Goal: Transaction & Acquisition: Purchase product/service

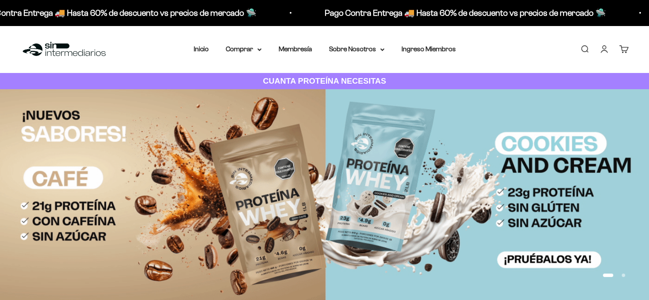
click at [604, 48] on link "Iniciar sesión" at bounding box center [603, 48] width 9 height 9
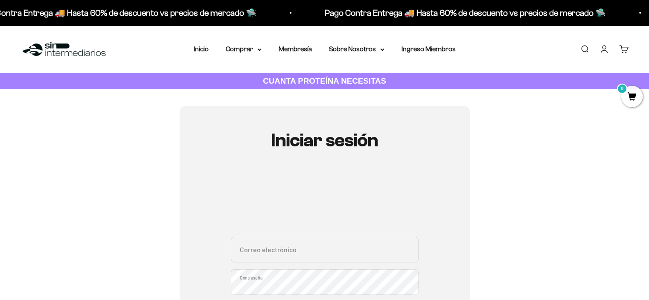
click at [293, 261] on input "Correo electrónico" at bounding box center [325, 250] width 188 height 26
type input "castillocristiancamilo@hotmail.com"
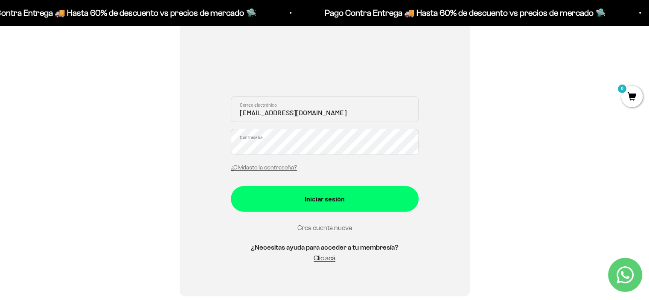
click at [231, 186] on button "Iniciar sesión" at bounding box center [325, 199] width 188 height 26
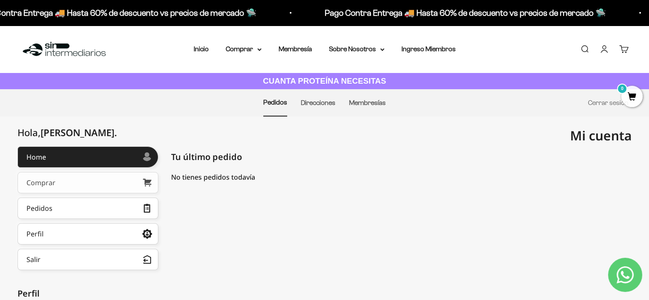
click at [71, 182] on link "Comprar" at bounding box center [87, 182] width 141 height 21
click at [431, 47] on link "Ingreso Miembros" at bounding box center [428, 48] width 54 height 7
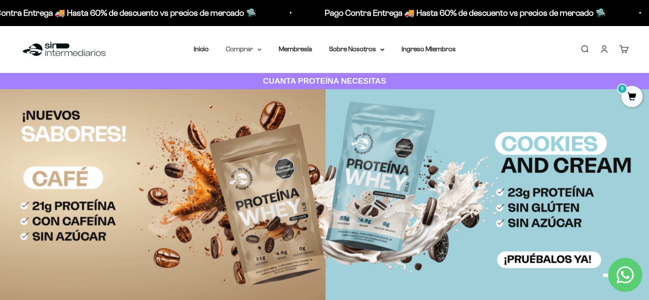
click at [255, 46] on summary "Comprar" at bounding box center [244, 48] width 36 height 11
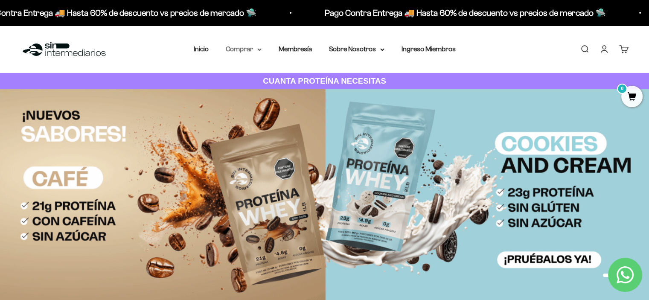
click at [255, 46] on summary "Comprar" at bounding box center [244, 48] width 36 height 11
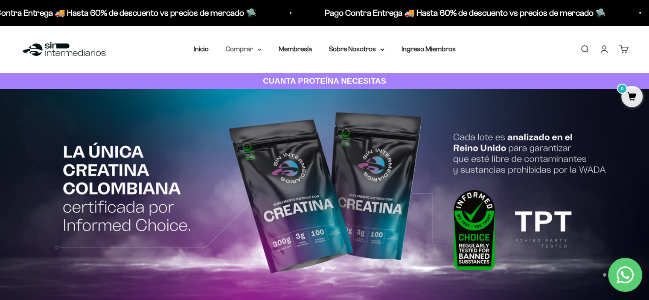
click at [257, 49] on icon at bounding box center [259, 49] width 4 height 3
click at [263, 47] on nav "Inicio Comprar Proteínas Ver Todos Whey Iso Vegan" at bounding box center [325, 48] width 262 height 11
click at [259, 47] on summary "Comprar" at bounding box center [244, 48] width 36 height 11
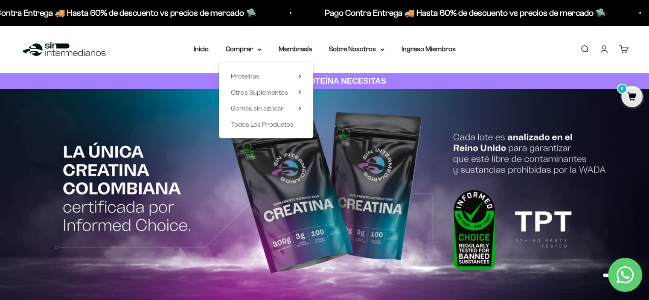
click at [301, 76] on div "Proteínas Ver Todos Whey Iso Vegan" at bounding box center [266, 100] width 94 height 76
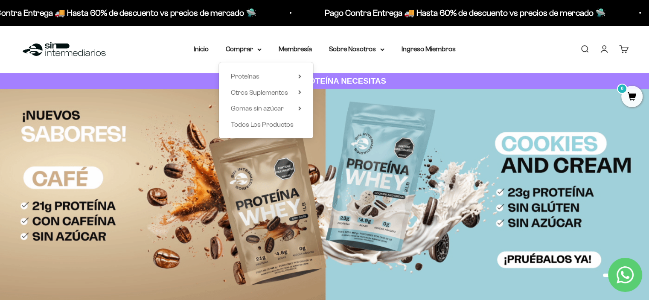
click at [301, 76] on div "Proteínas Ver Todos Whey Iso Vegan" at bounding box center [266, 100] width 94 height 76
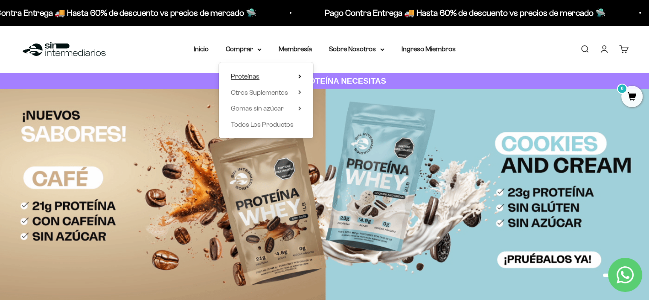
click at [299, 76] on icon at bounding box center [300, 76] width 2 height 3
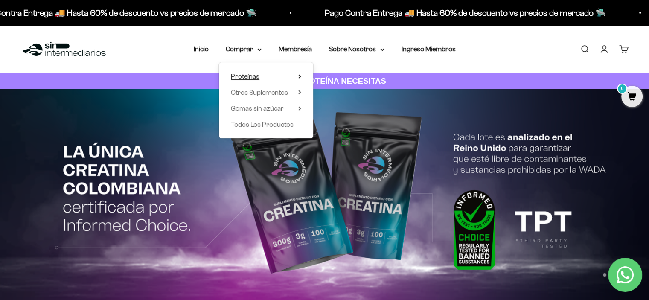
click at [251, 78] on span "Proteínas" at bounding box center [245, 75] width 29 height 7
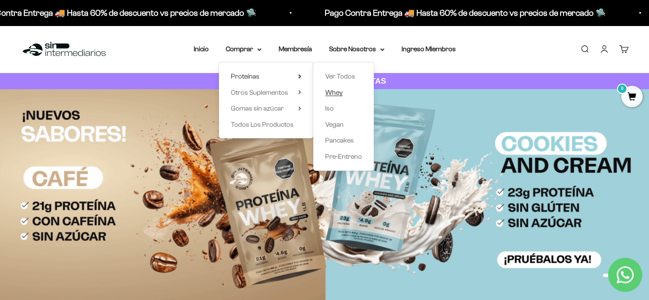
click at [334, 93] on span "Whey" at bounding box center [333, 92] width 17 height 7
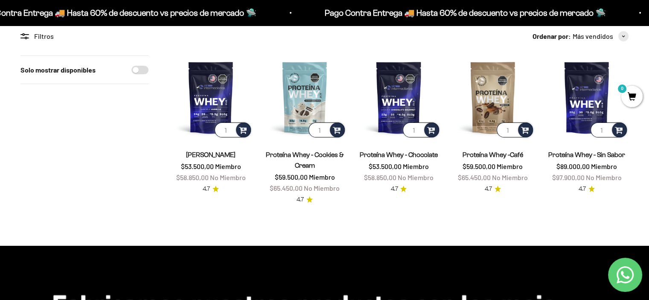
scroll to position [84, 0]
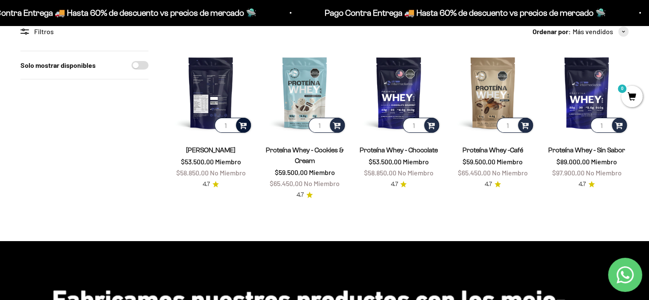
click at [242, 125] on span at bounding box center [243, 125] width 8 height 10
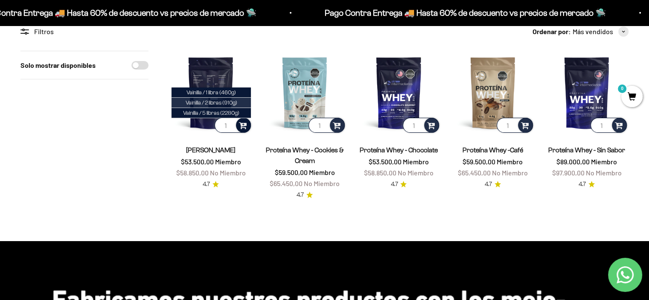
click at [228, 100] on span "Vainilla / 2 libras (910g)" at bounding box center [212, 102] width 52 height 6
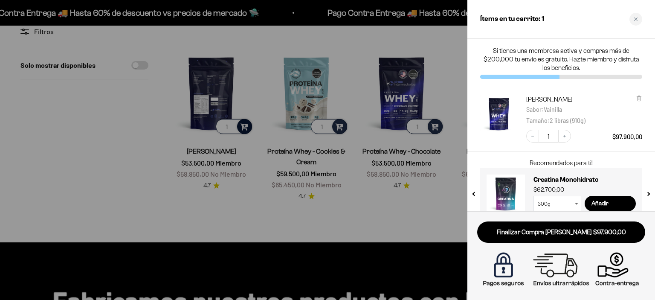
click at [577, 203] on icon at bounding box center [576, 204] width 3 height 2
click at [577, 204] on icon at bounding box center [576, 204] width 3 height 2
click at [577, 203] on icon at bounding box center [576, 204] width 3 height 2
click at [648, 195] on button "next slide / item" at bounding box center [647, 190] width 7 height 51
click at [47, 129] on div at bounding box center [327, 150] width 655 height 300
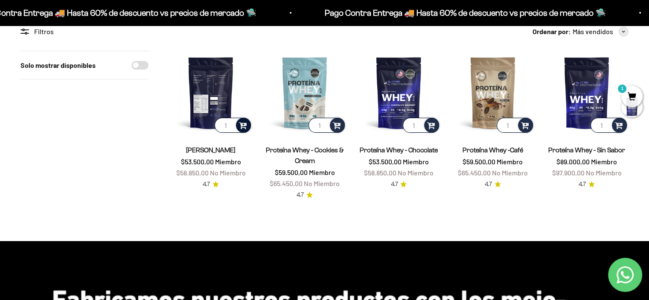
scroll to position [0, 0]
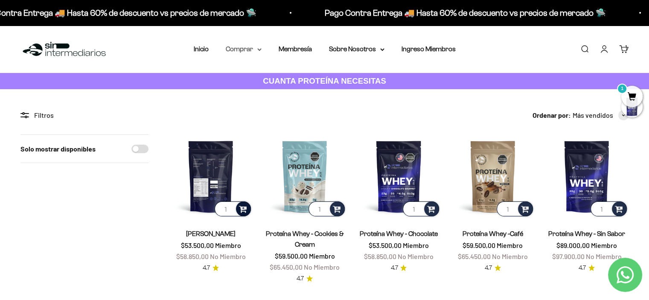
click at [257, 49] on icon at bounding box center [259, 49] width 4 height 3
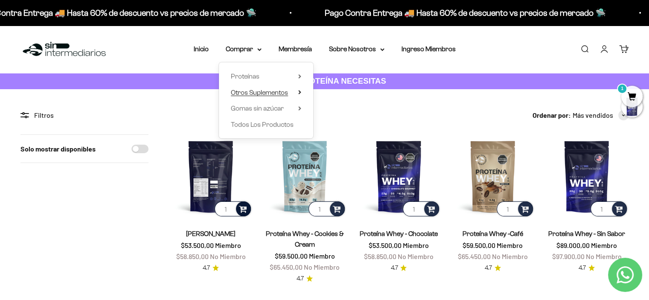
click at [299, 92] on icon at bounding box center [299, 92] width 3 height 4
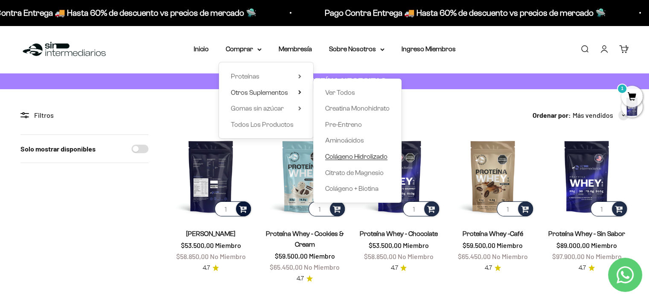
click at [367, 158] on span "Colágeno Hidrolizado" at bounding box center [356, 156] width 62 height 7
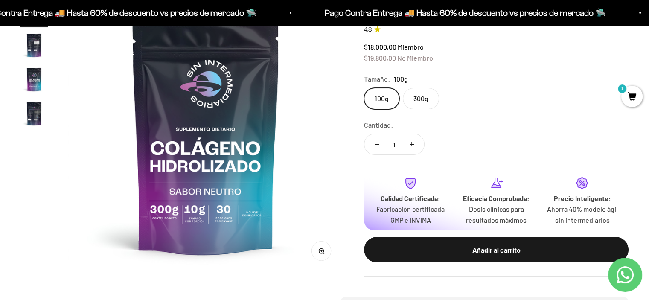
scroll to position [117, 0]
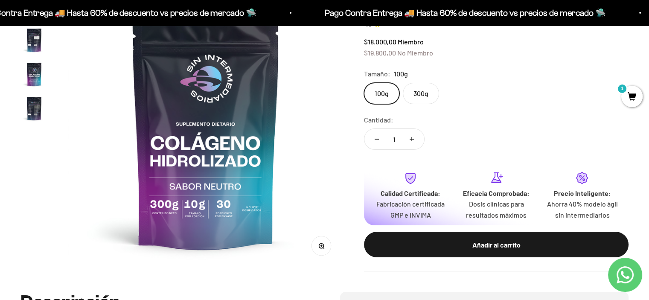
click at [417, 93] on label "300g" at bounding box center [421, 93] width 36 height 21
click at [364, 83] on input "300g" at bounding box center [363, 82] width 0 height 0
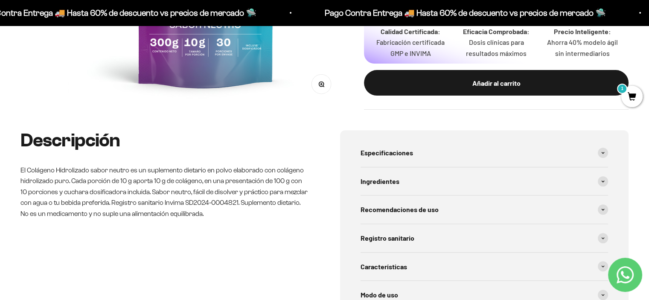
scroll to position [238, 0]
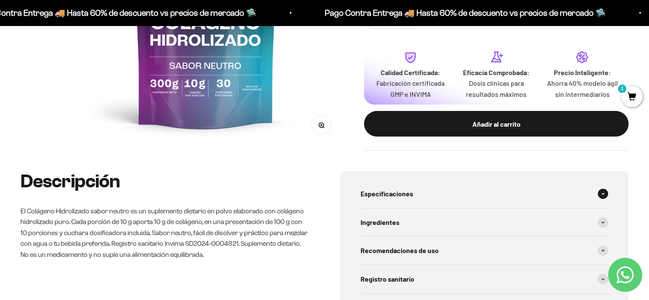
click at [600, 194] on span at bounding box center [602, 193] width 10 height 10
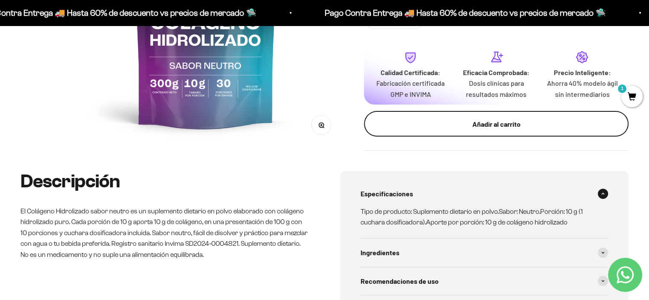
click at [521, 125] on div "Añadir al carrito" at bounding box center [496, 124] width 230 height 11
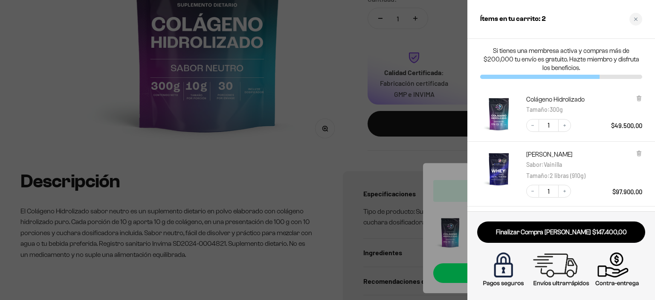
click at [324, 75] on div at bounding box center [327, 150] width 655 height 300
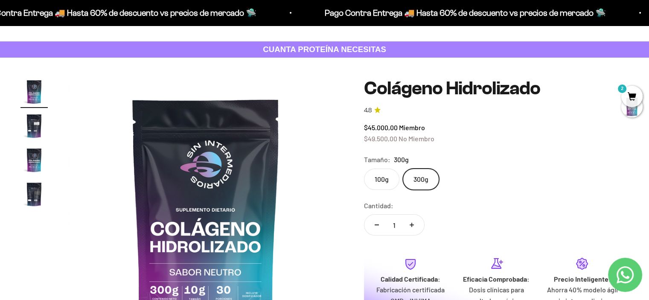
scroll to position [0, 0]
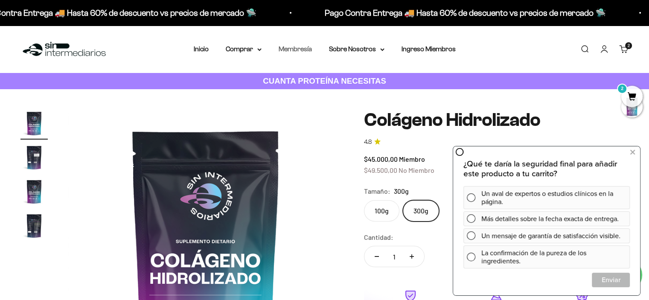
click at [304, 48] on link "Membresía" at bounding box center [294, 48] width 33 height 7
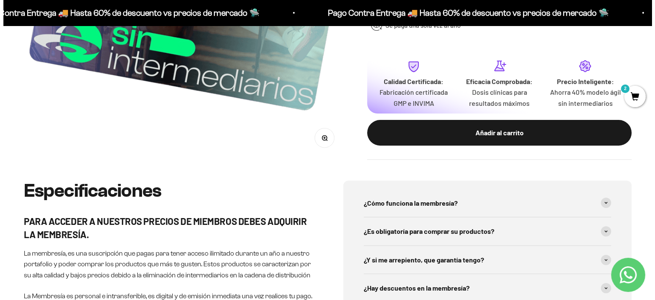
scroll to position [278, 0]
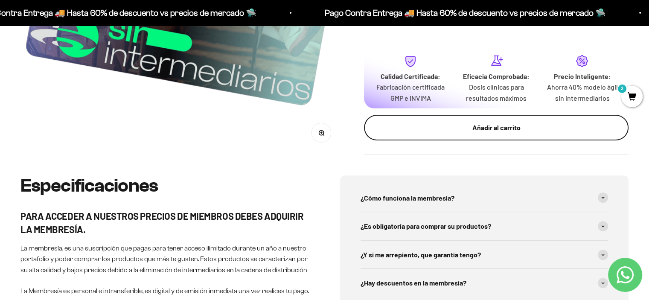
click at [542, 126] on div "Añadir al carrito" at bounding box center [496, 127] width 230 height 11
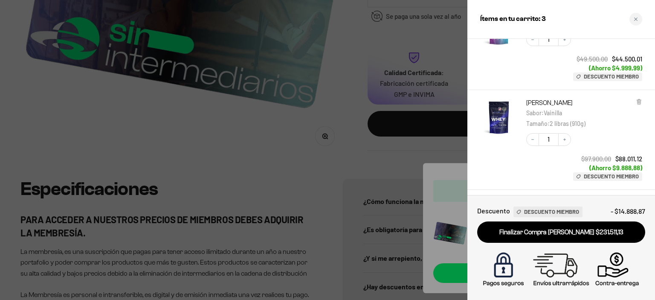
scroll to position [128, 0]
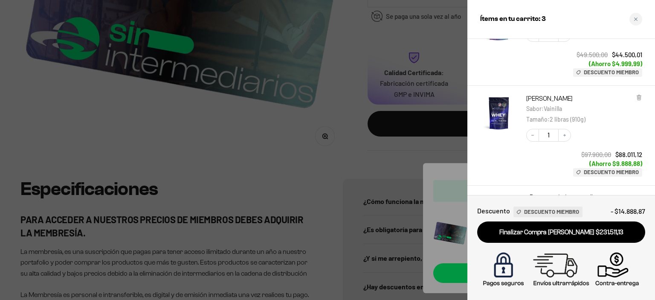
click at [282, 160] on div at bounding box center [327, 150] width 655 height 300
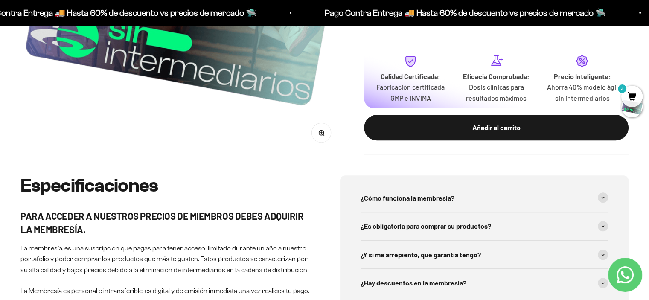
click at [630, 93] on span "3" at bounding box center [631, 96] width 21 height 21
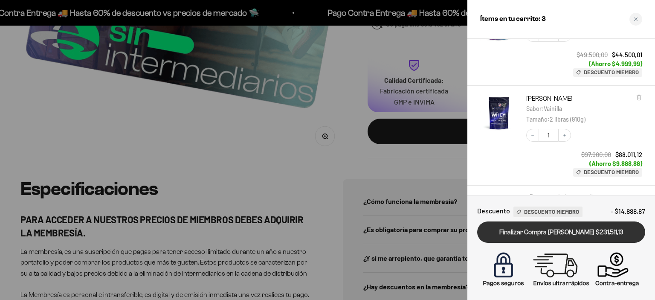
click at [591, 231] on link "Finalizar Compra [PERSON_NAME] $231.511,13" at bounding box center [561, 232] width 168 height 22
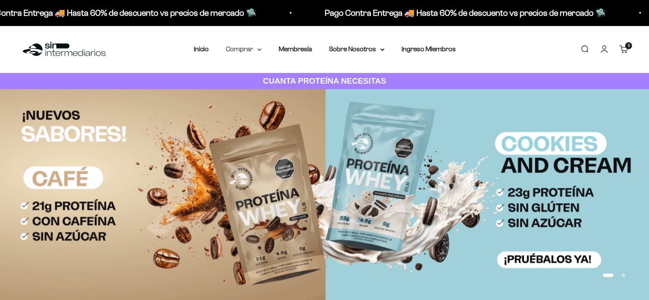
click at [255, 50] on summary "Comprar" at bounding box center [244, 48] width 36 height 11
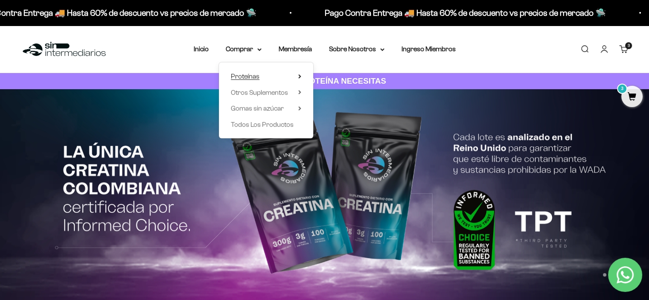
click at [252, 80] on span "Proteínas" at bounding box center [245, 75] width 29 height 7
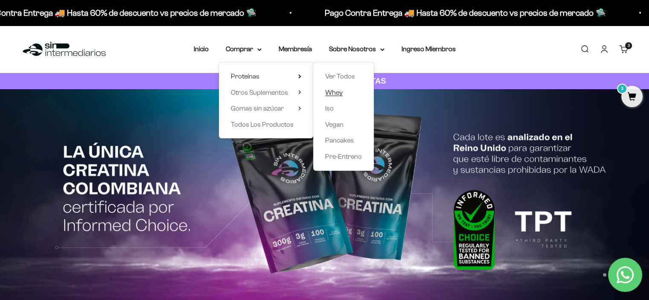
click at [335, 92] on span "Whey" at bounding box center [333, 92] width 17 height 7
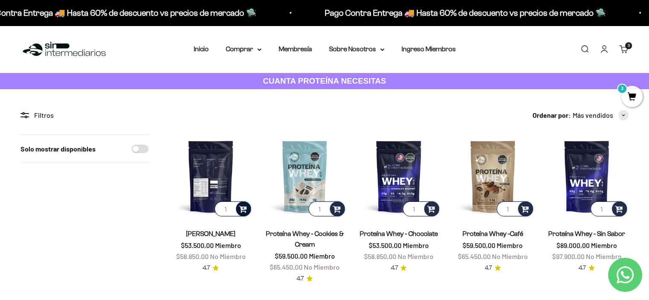
click at [242, 206] on span at bounding box center [243, 208] width 8 height 10
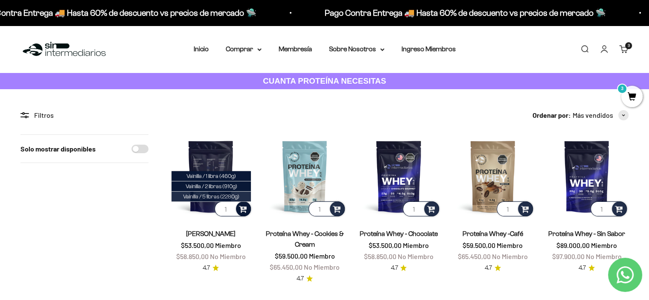
click at [226, 197] on span "Vainilla / 5 libras (2280g)" at bounding box center [211, 196] width 56 height 6
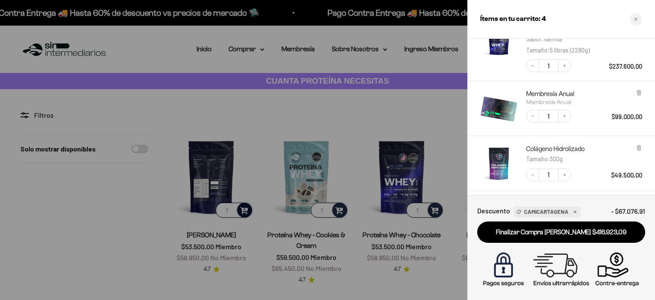
scroll to position [85, 0]
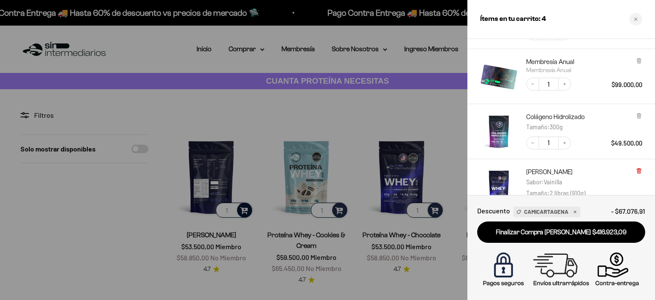
click at [639, 169] on icon at bounding box center [639, 170] width 2 height 4
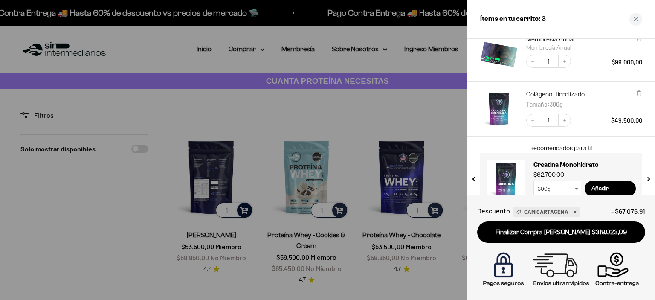
scroll to position [123, 0]
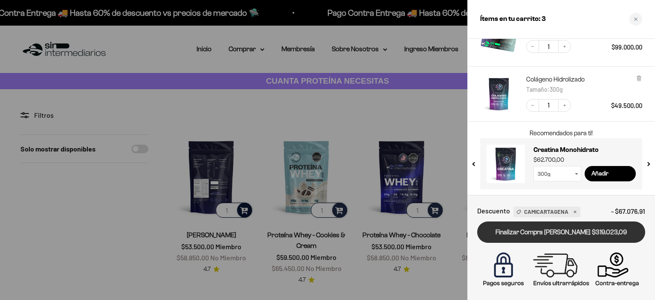
click at [585, 235] on link "Finalizar Compra [PERSON_NAME] $319.023,09" at bounding box center [561, 232] width 168 height 22
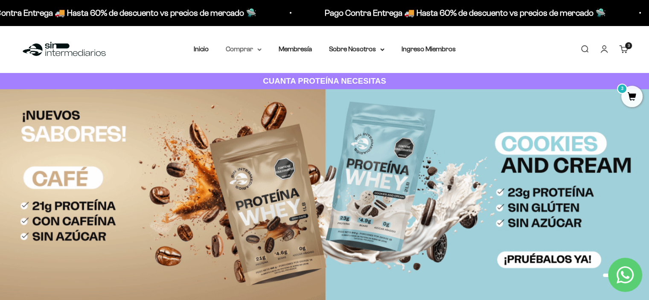
click at [247, 47] on summary "Comprar" at bounding box center [244, 48] width 36 height 11
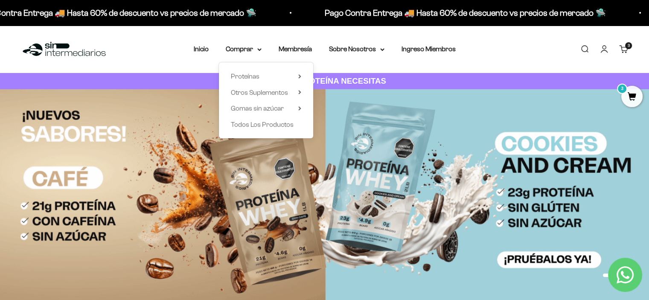
click at [147, 59] on div "Menú Buscar Inicio Comprar Proteínas Ver Todos Whey Iso Vegan Pancakes Pre-Entr…" at bounding box center [324, 49] width 649 height 47
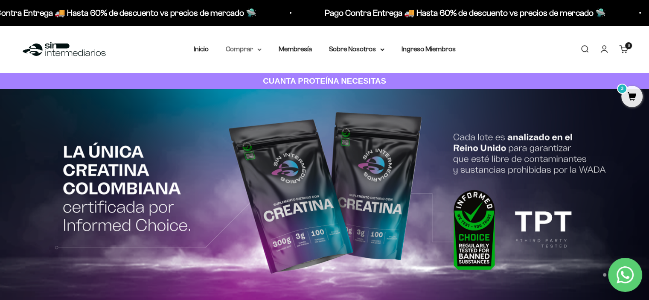
click at [257, 50] on icon at bounding box center [259, 49] width 4 height 3
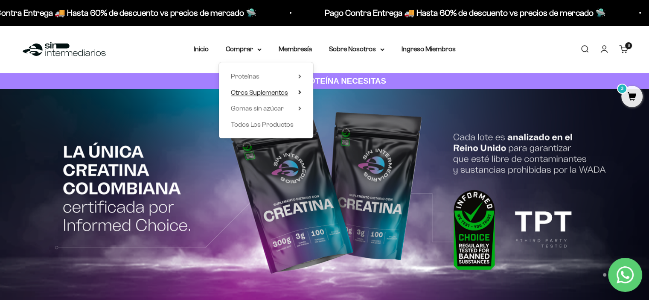
click at [280, 92] on span "Otros Suplementos" at bounding box center [259, 92] width 57 height 7
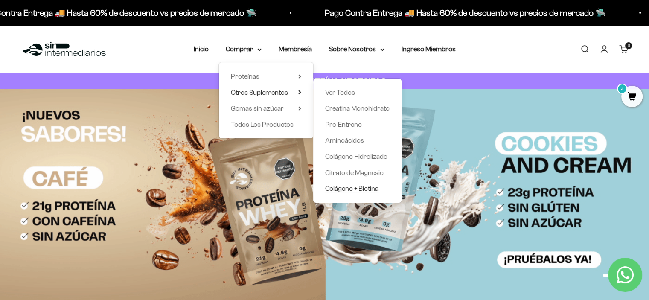
click at [354, 188] on span "Colágeno + Biotina" at bounding box center [351, 188] width 53 height 7
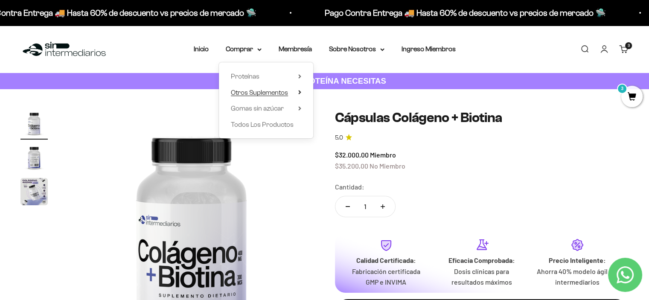
click at [285, 93] on span "Otros Suplementos" at bounding box center [259, 92] width 57 height 7
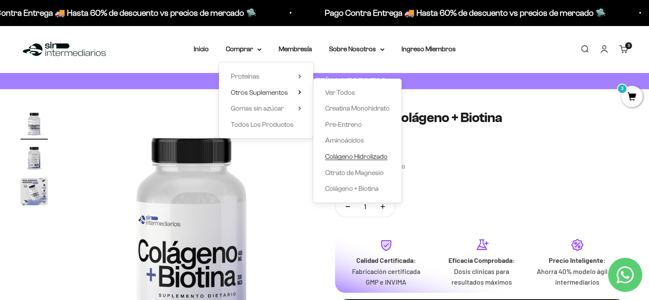
click at [369, 155] on span "Colágeno Hidrolizado" at bounding box center [356, 156] width 62 height 7
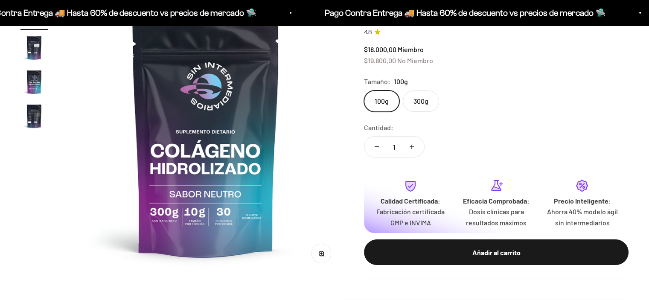
scroll to position [117, 0]
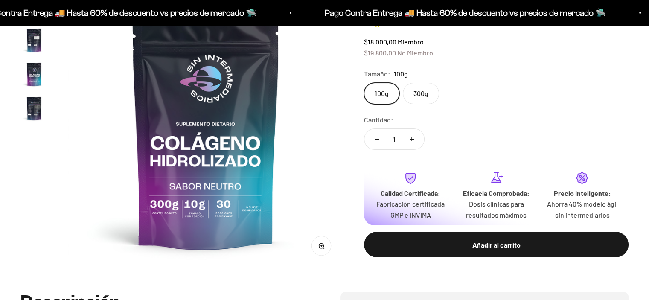
click at [423, 92] on label "300g" at bounding box center [421, 93] width 36 height 21
click at [364, 83] on input "300g" at bounding box center [363, 82] width 0 height 0
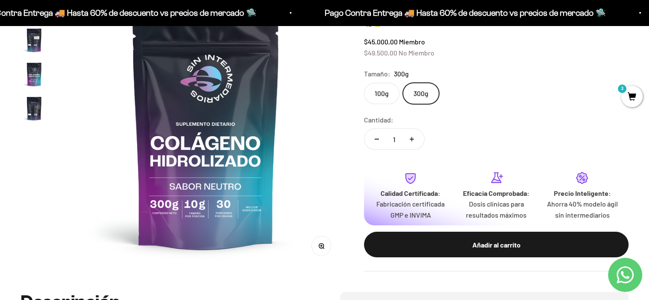
click at [377, 88] on label "100g" at bounding box center [381, 93] width 35 height 21
click at [364, 83] on input "100g" at bounding box center [363, 82] width 0 height 0
click at [34, 112] on img "Ir al artículo 4" at bounding box center [33, 108] width 27 height 27
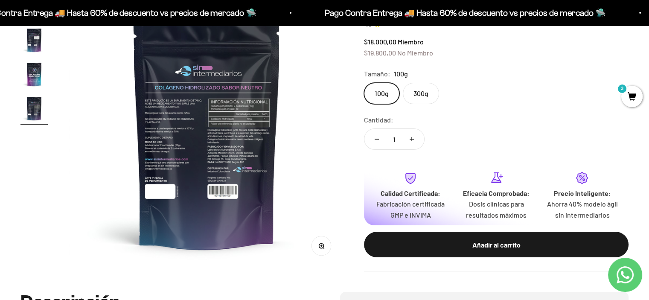
click at [32, 78] on img "Ir al artículo 3" at bounding box center [33, 74] width 27 height 27
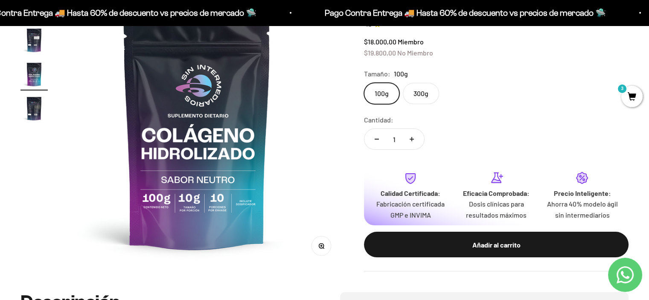
scroll to position [0, 571]
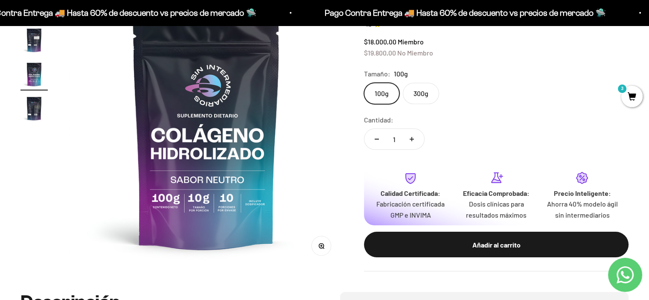
click at [31, 39] on img "Ir al artículo 2" at bounding box center [33, 39] width 27 height 27
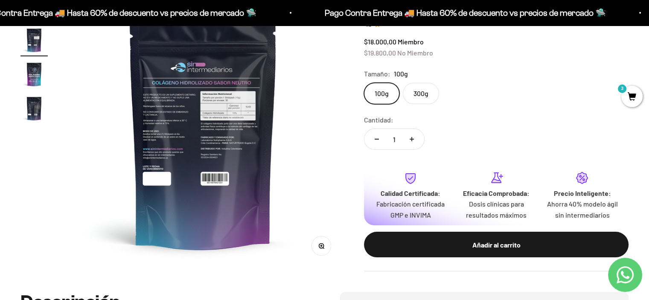
scroll to position [0, 285]
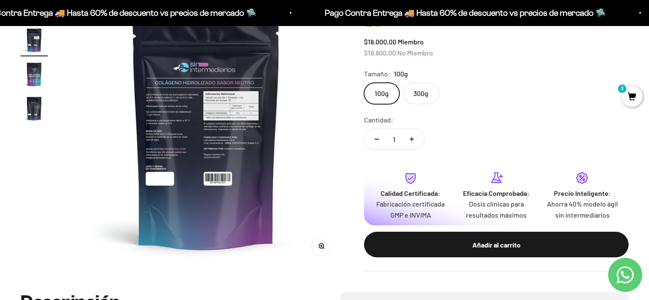
click at [434, 94] on label "300g" at bounding box center [421, 93] width 36 height 21
click at [364, 83] on input "300g" at bounding box center [363, 82] width 0 height 0
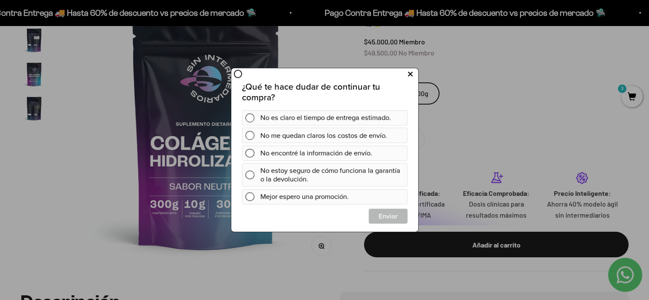
click at [409, 74] on icon at bounding box center [409, 74] width 5 height 12
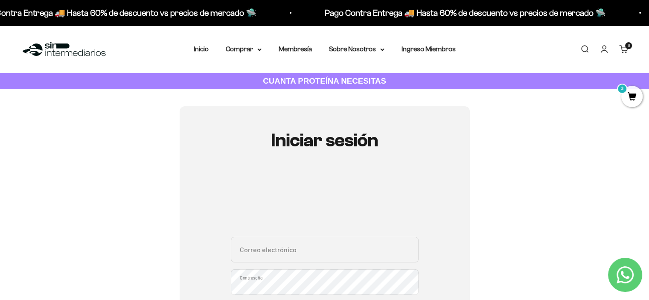
click at [301, 244] on input "Correo electrónico" at bounding box center [325, 250] width 188 height 26
type input "[EMAIL_ADDRESS][DOMAIN_NAME]"
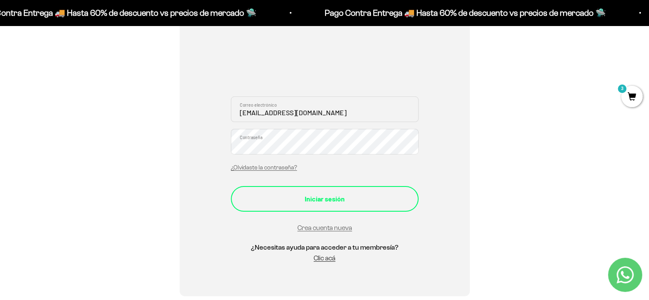
click at [334, 202] on div "Iniciar sesión" at bounding box center [325, 198] width 154 height 11
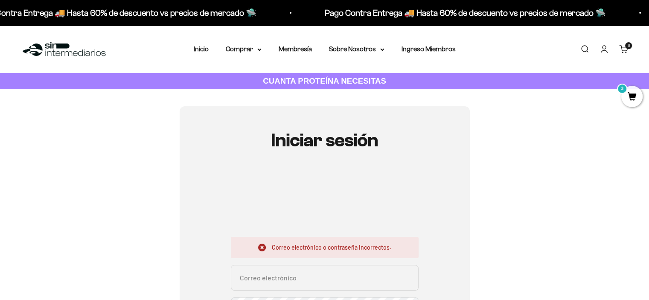
click at [313, 281] on input "Correo electrónico" at bounding box center [325, 278] width 188 height 26
type input "[EMAIL_ADDRESS][DOMAIN_NAME]"
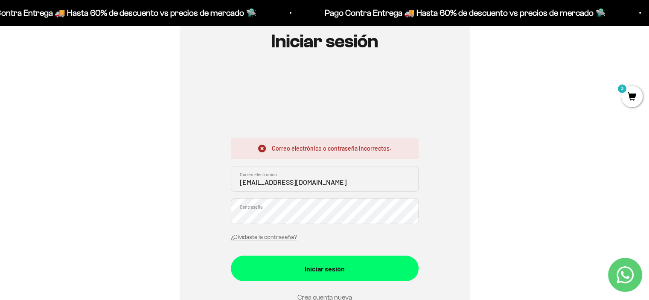
scroll to position [100, 0]
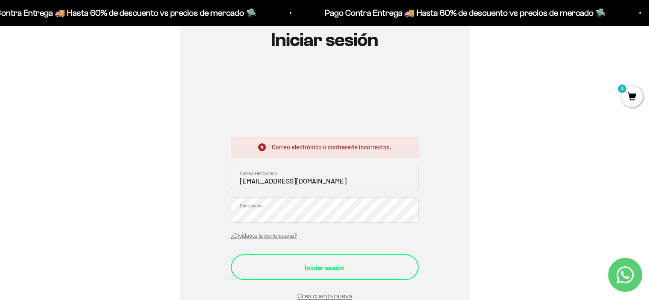
click at [333, 263] on div "Iniciar sesión" at bounding box center [325, 267] width 154 height 11
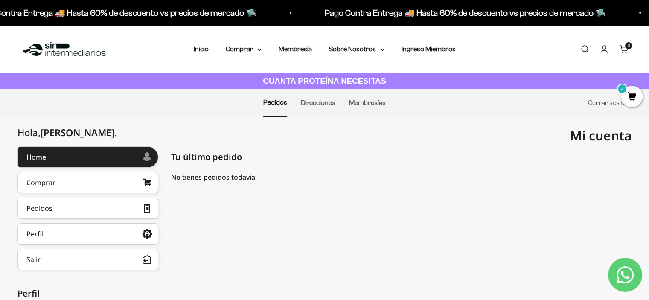
click at [626, 92] on span "3" at bounding box center [631, 96] width 21 height 21
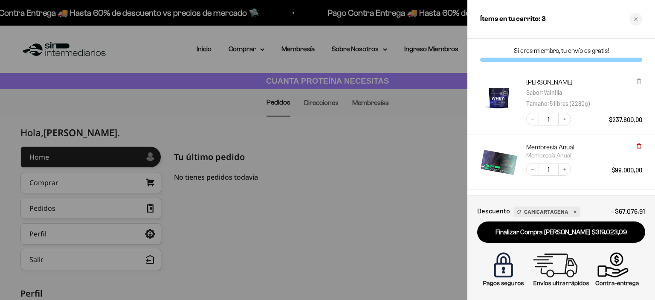
click at [640, 146] on icon at bounding box center [638, 146] width 3 height 4
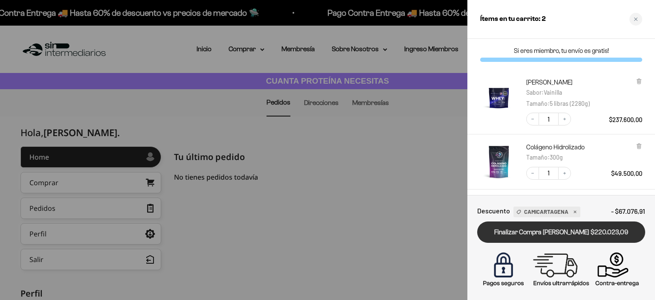
click at [559, 231] on link "Finalizar Compra [PERSON_NAME] $220.023,09" at bounding box center [561, 232] width 168 height 22
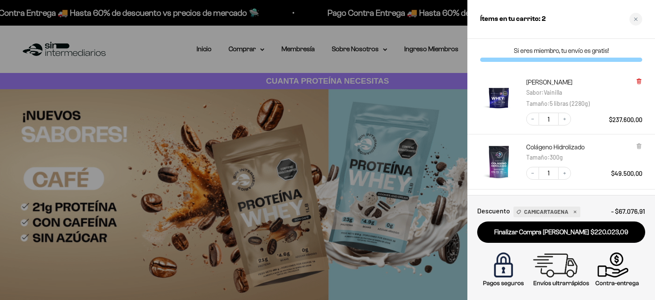
click at [639, 78] on icon at bounding box center [639, 80] width 2 height 4
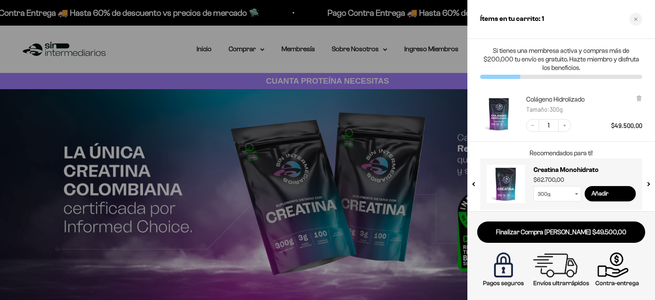
click at [259, 49] on div at bounding box center [327, 150] width 655 height 300
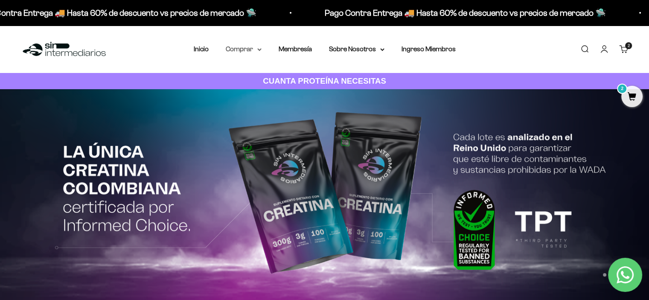
click at [260, 49] on icon at bounding box center [259, 50] width 3 height 2
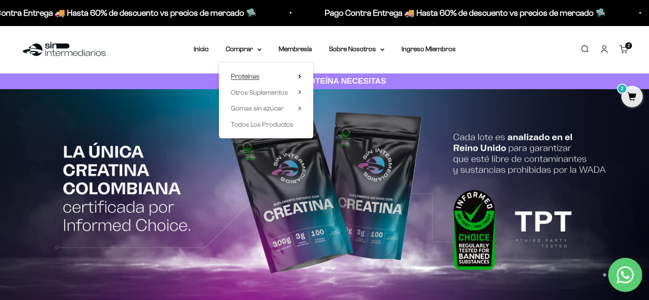
click at [254, 75] on span "Proteínas" at bounding box center [245, 75] width 29 height 7
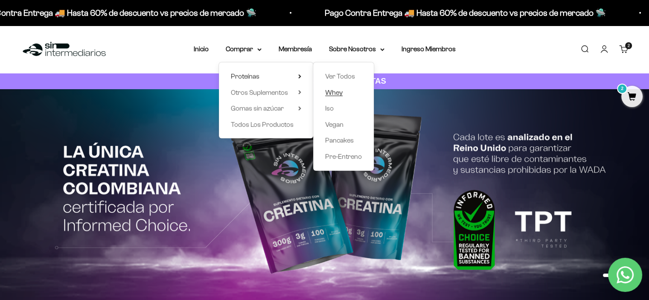
click at [336, 92] on span "Whey" at bounding box center [333, 92] width 17 height 7
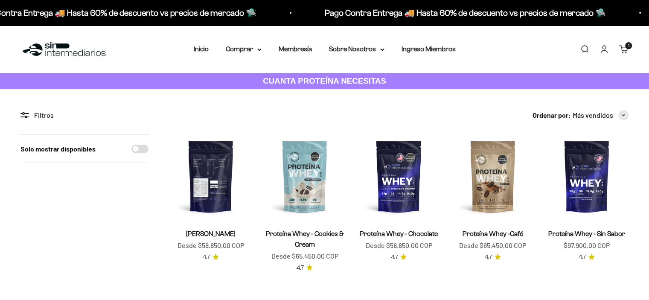
click at [219, 186] on img at bounding box center [211, 176] width 84 height 84
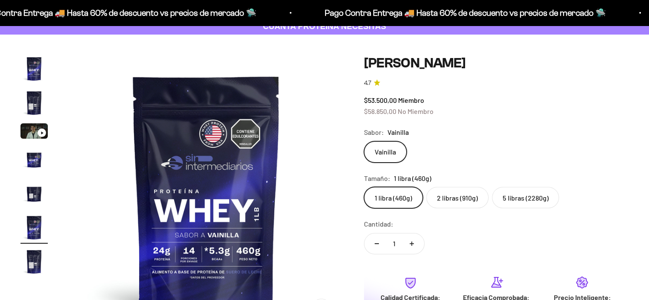
scroll to position [87, 0]
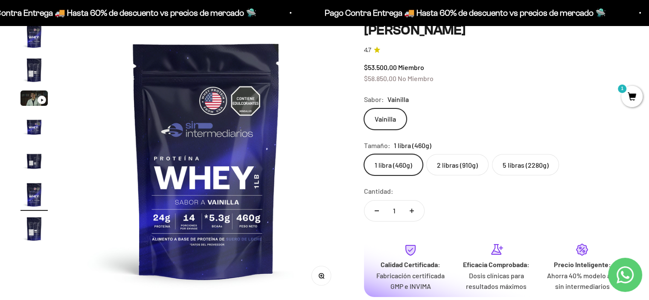
drag, startPoint x: 649, startPoint y: 32, endPoint x: 650, endPoint y: 43, distance: 11.2
click at [466, 162] on label "2 libras (910g)" at bounding box center [457, 164] width 62 height 21
click at [364, 154] on input "2 libras (910g)" at bounding box center [363, 154] width 0 height 0
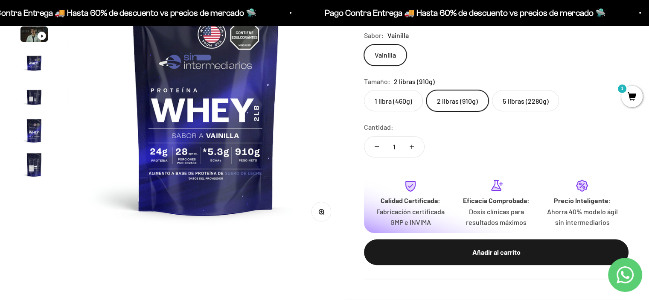
scroll to position [212, 0]
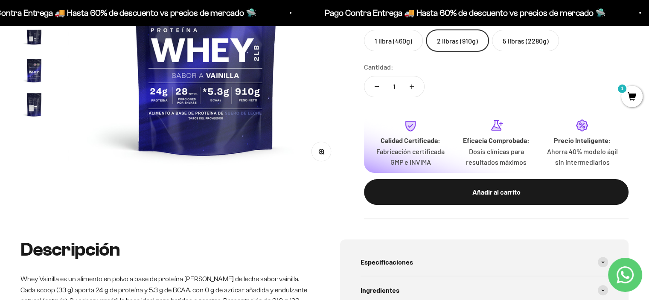
click at [508, 187] on div "Añadir al carrito" at bounding box center [496, 191] width 230 height 11
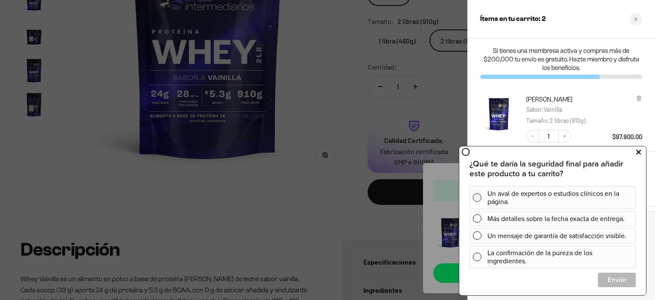
click at [638, 153] on icon at bounding box center [638, 152] width 5 height 11
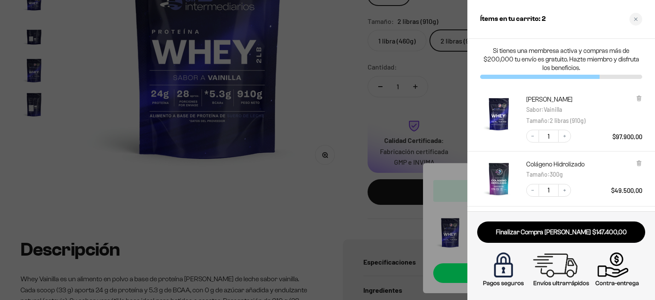
click at [311, 55] on div at bounding box center [327, 150] width 655 height 300
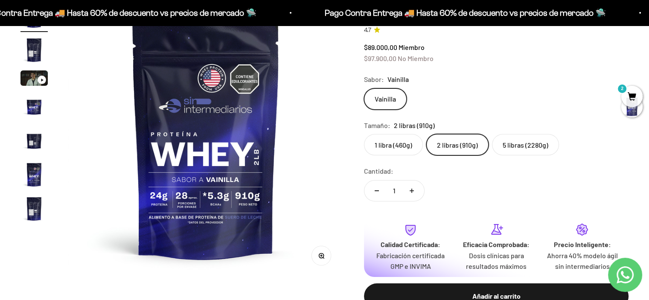
scroll to position [0, 0]
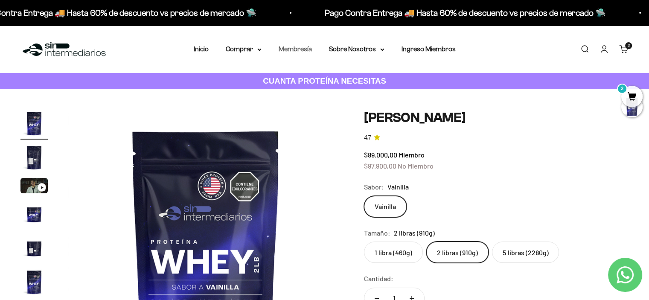
click at [299, 49] on link "Membresía" at bounding box center [294, 48] width 33 height 7
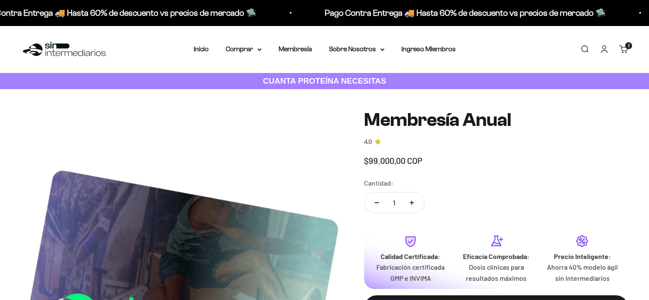
scroll to position [15, 0]
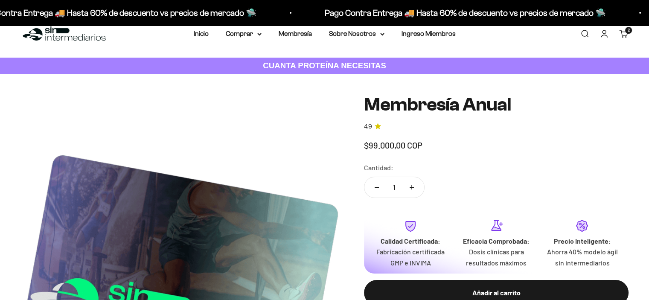
click at [524, 287] on div "Añadir al carrito" at bounding box center [496, 292] width 230 height 11
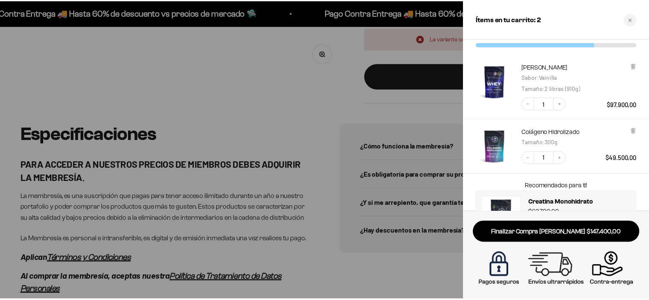
scroll to position [26, 0]
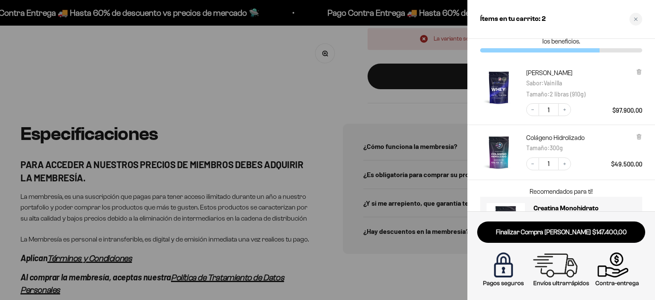
click at [248, 106] on div at bounding box center [327, 150] width 655 height 300
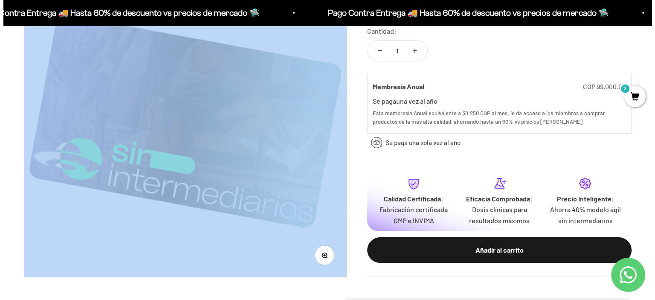
scroll to position [166, 0]
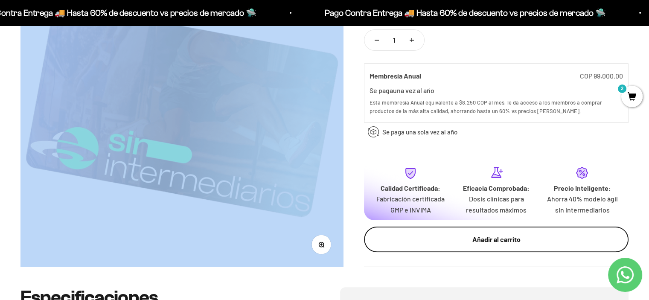
click at [499, 238] on div "Añadir al carrito" at bounding box center [496, 239] width 230 height 11
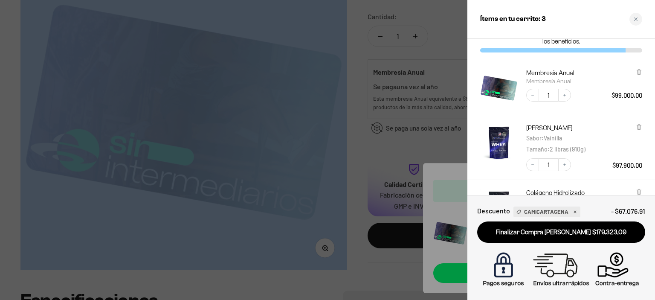
click at [368, 153] on div at bounding box center [327, 150] width 655 height 300
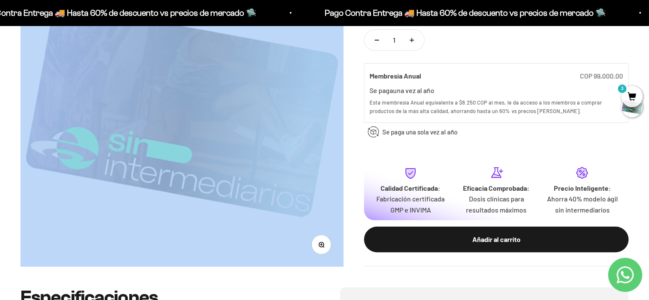
click at [635, 95] on span "3" at bounding box center [631, 96] width 21 height 21
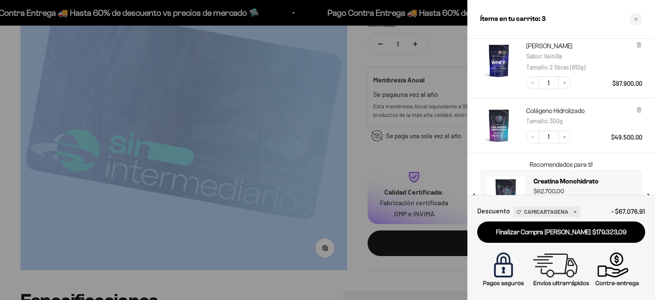
scroll to position [55, 0]
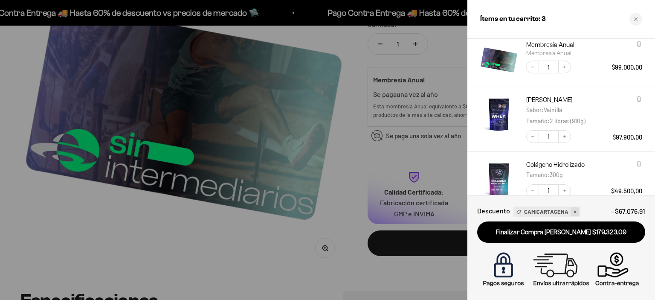
click at [572, 212] on icon at bounding box center [575, 212] width 6 height 6
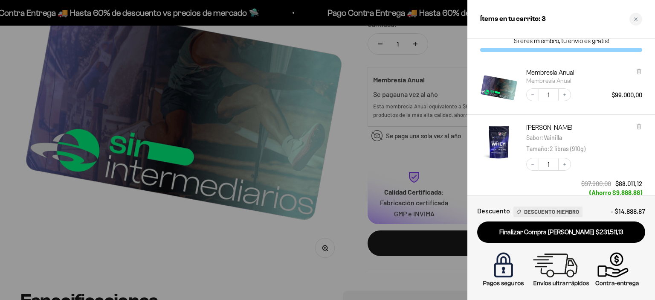
scroll to position [0, 0]
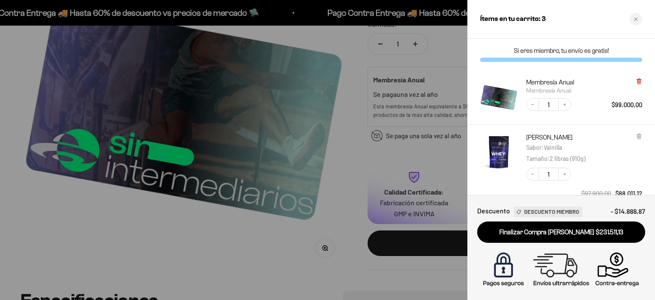
click at [639, 81] on icon at bounding box center [638, 81] width 3 height 4
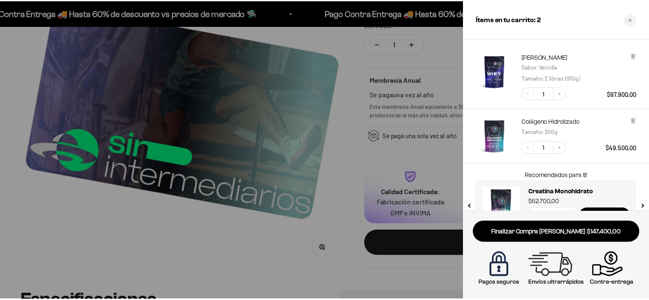
scroll to position [26, 0]
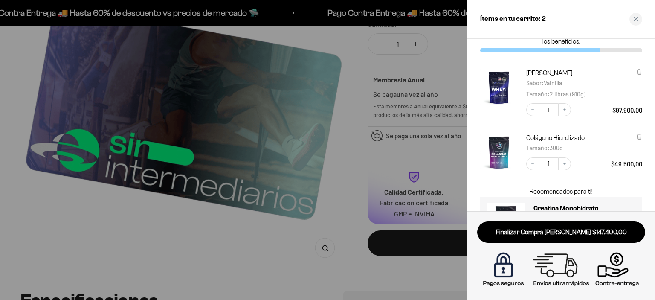
click at [343, 52] on div at bounding box center [327, 150] width 655 height 300
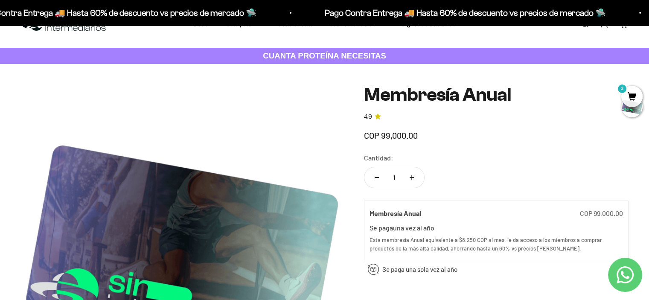
scroll to position [0, 0]
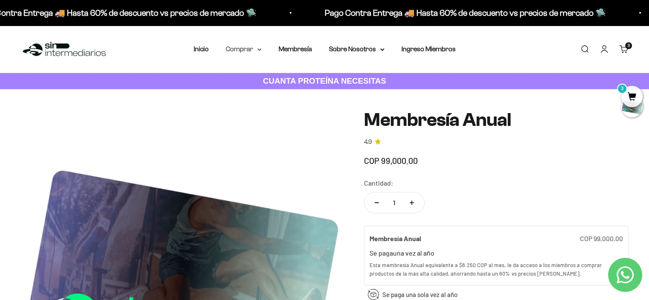
click at [259, 48] on icon at bounding box center [259, 49] width 4 height 3
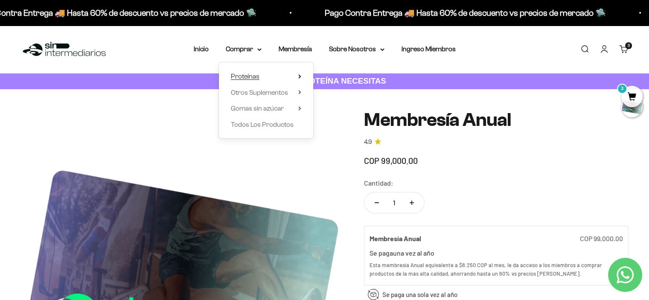
click at [264, 76] on summary "Proteínas" at bounding box center [266, 76] width 70 height 11
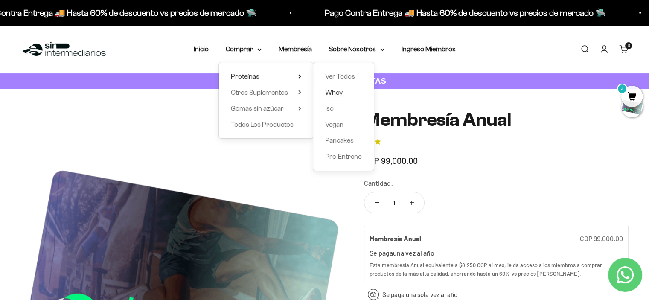
click at [338, 93] on span "Whey" at bounding box center [333, 92] width 17 height 7
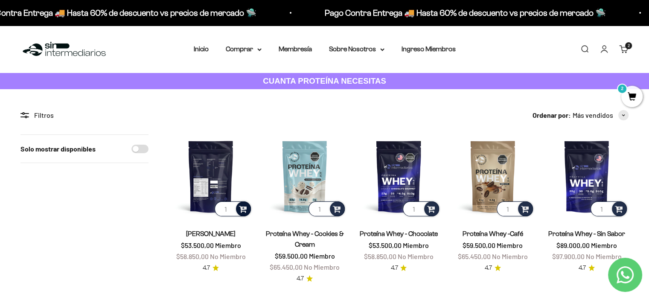
click at [245, 209] on span at bounding box center [243, 208] width 8 height 10
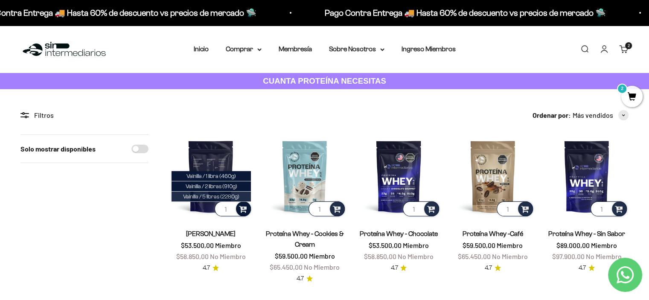
click at [228, 199] on li "Vainilla / 5 libras (2280g)" at bounding box center [210, 196] width 79 height 10
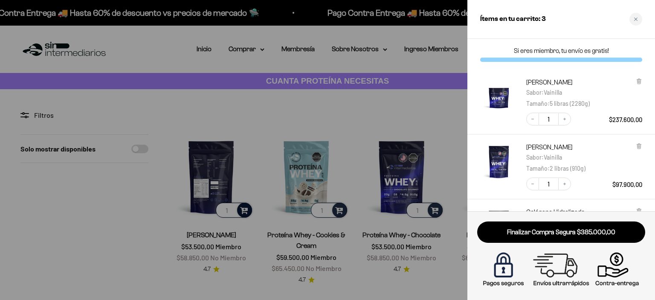
click at [588, 231] on link "Finalizar Compra Segura $385.000,00" at bounding box center [561, 232] width 168 height 22
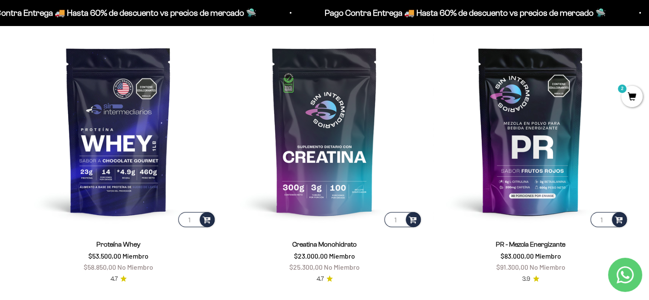
scroll to position [365, 0]
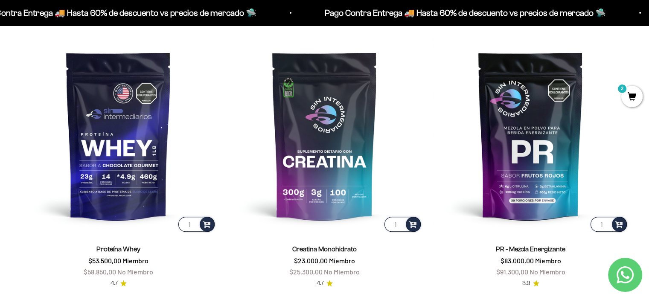
drag, startPoint x: 0, startPoint y: 0, endPoint x: 650, endPoint y: 43, distance: 651.3
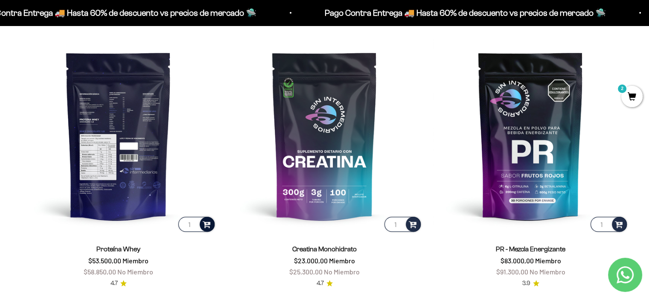
click at [206, 226] on span at bounding box center [207, 224] width 8 height 10
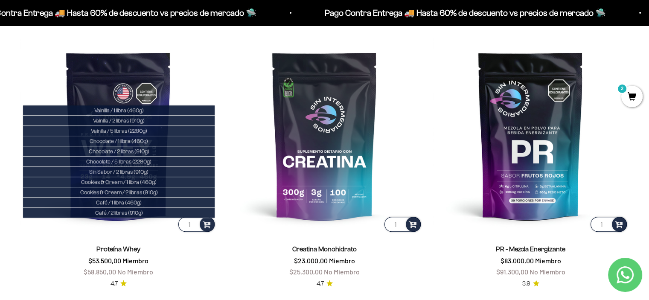
click at [0, 189] on scroll-carousel "1 Vainilla / 1 libra (460g) Vainilla / 2 libras (910g) Vainilla / 5 libras (228…" at bounding box center [324, 299] width 649 height 522
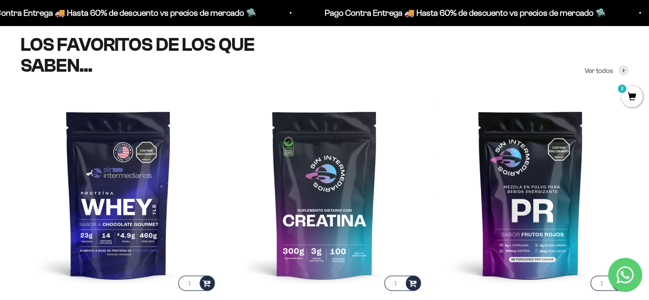
scroll to position [311, 0]
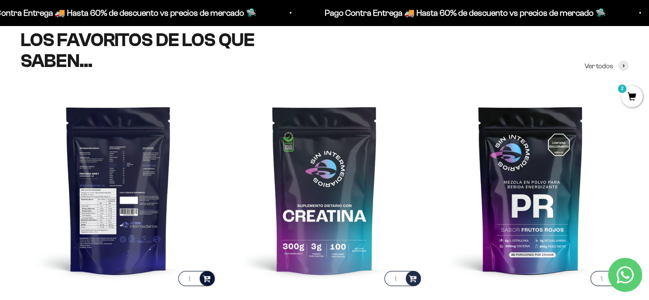
click at [207, 278] on span at bounding box center [207, 278] width 8 height 10
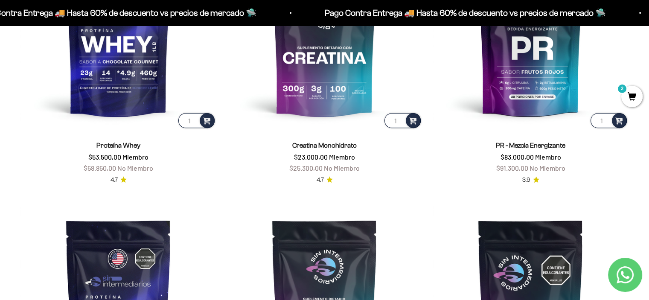
scroll to position [299, 0]
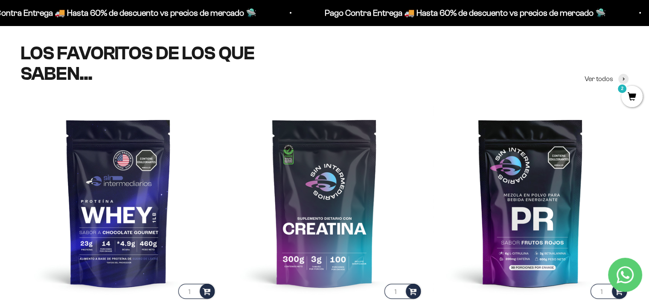
click at [631, 97] on span "2" at bounding box center [631, 96] width 21 height 21
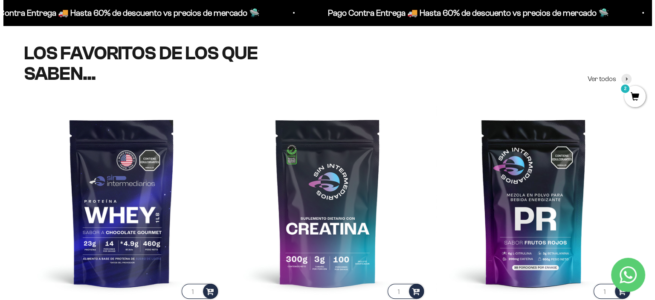
scroll to position [301, 0]
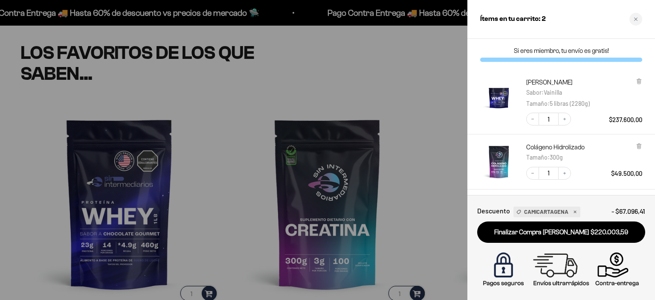
drag, startPoint x: 646, startPoint y: 82, endPoint x: 623, endPoint y: 107, distance: 33.8
drag, startPoint x: 623, startPoint y: 107, endPoint x: 499, endPoint y: 29, distance: 146.1
click at [499, 29] on div "Ítems en tu carrito: 2" at bounding box center [561, 19] width 188 height 39
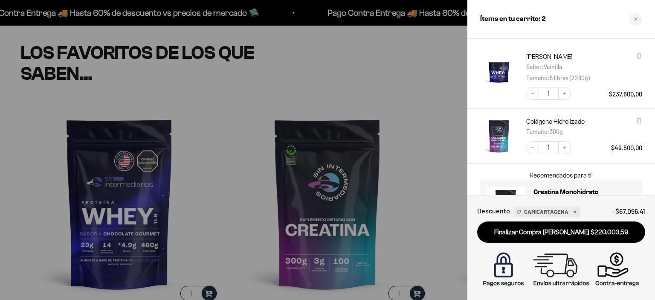
scroll to position [0, 0]
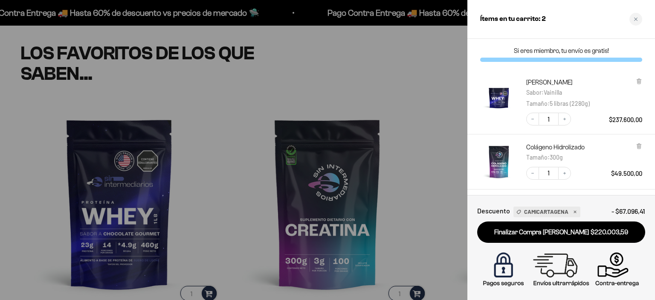
click at [344, 49] on div at bounding box center [327, 150] width 655 height 300
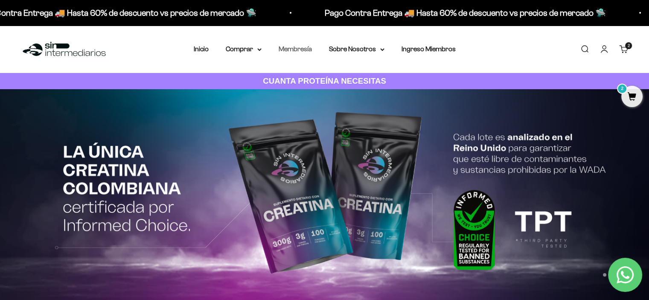
click at [292, 51] on link "Membresía" at bounding box center [294, 48] width 33 height 7
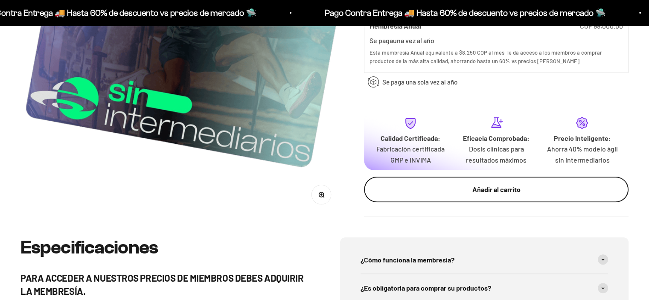
drag, startPoint x: 654, startPoint y: 39, endPoint x: 564, endPoint y: 105, distance: 111.1
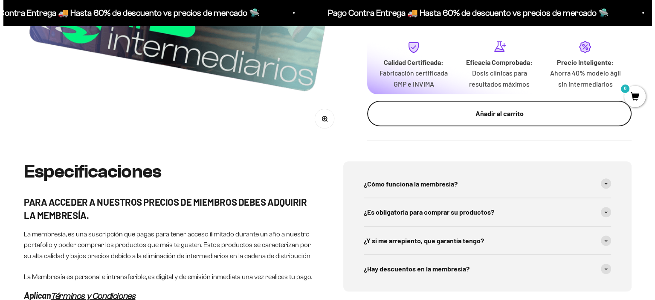
scroll to position [290, 0]
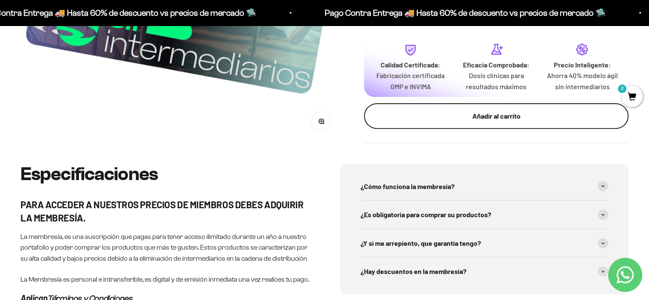
click at [490, 116] on div "Añadir al carrito" at bounding box center [496, 116] width 230 height 11
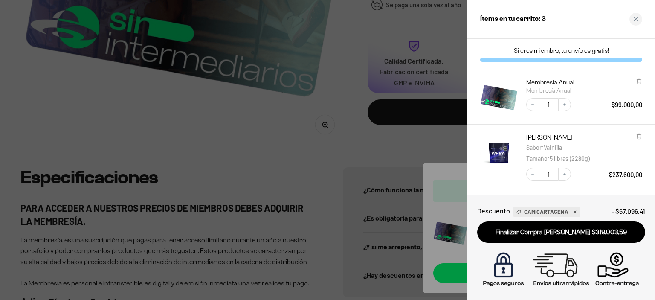
scroll to position [0, 0]
click at [368, 19] on div at bounding box center [327, 150] width 655 height 300
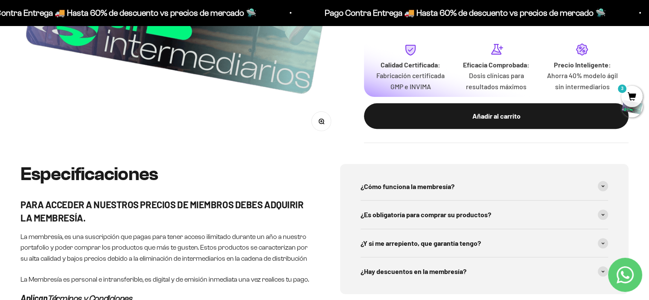
click at [634, 90] on span "3" at bounding box center [631, 96] width 21 height 21
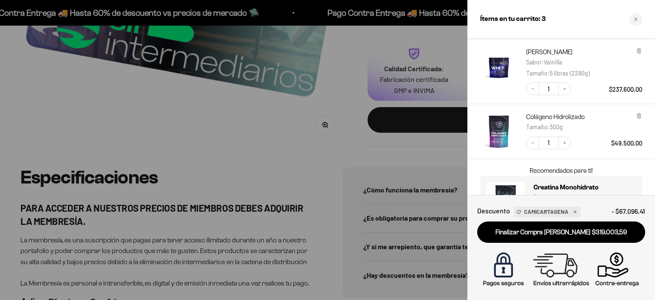
scroll to position [43, 0]
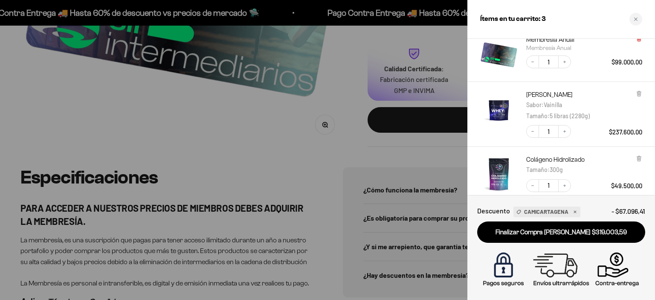
click at [639, 41] on icon at bounding box center [638, 39] width 3 height 4
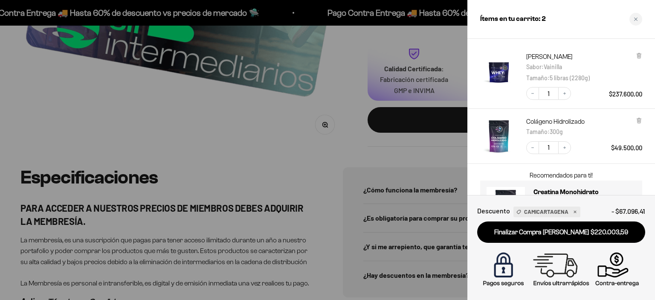
scroll to position [26, 0]
click at [638, 57] on icon at bounding box center [638, 56] width 3 height 4
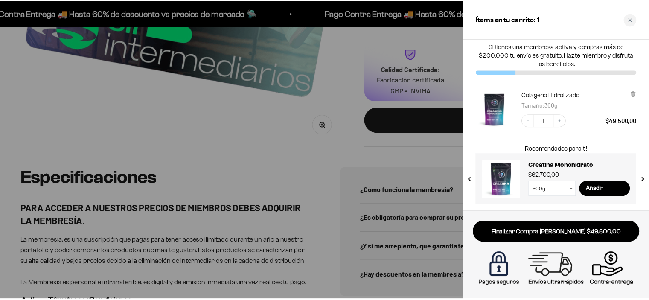
scroll to position [5, 0]
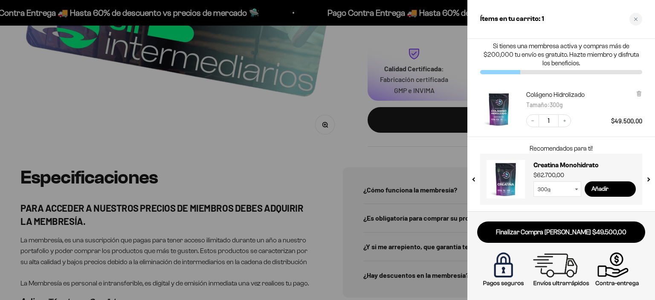
click at [210, 143] on div at bounding box center [327, 150] width 655 height 300
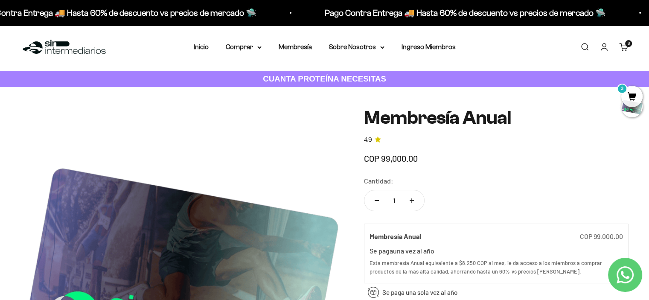
scroll to position [0, 0]
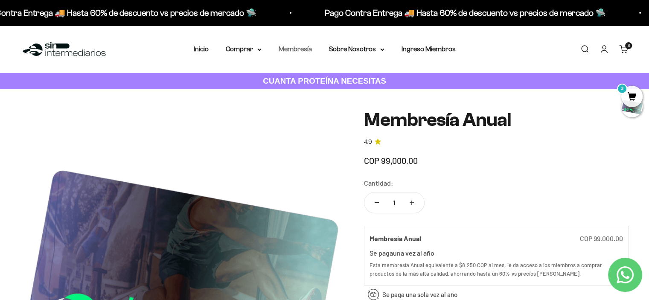
click at [291, 52] on link "Membresía" at bounding box center [294, 48] width 33 height 7
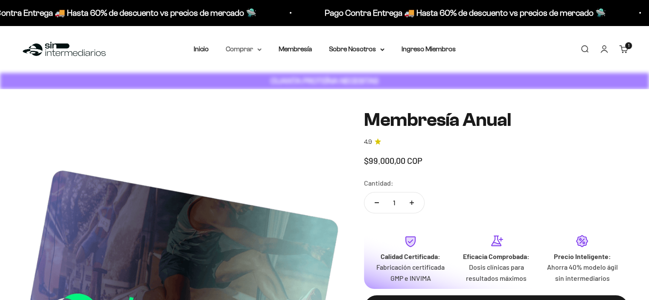
click at [253, 49] on summary "Comprar" at bounding box center [244, 48] width 36 height 11
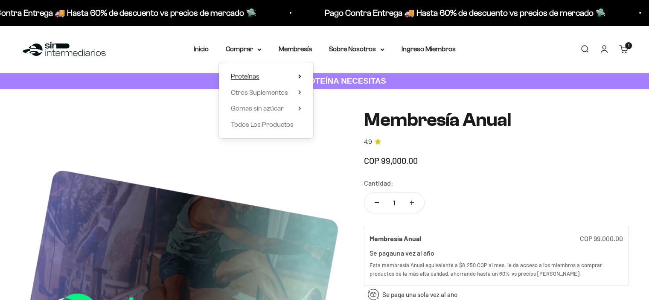
click at [259, 76] on span "Proteínas" at bounding box center [245, 75] width 29 height 7
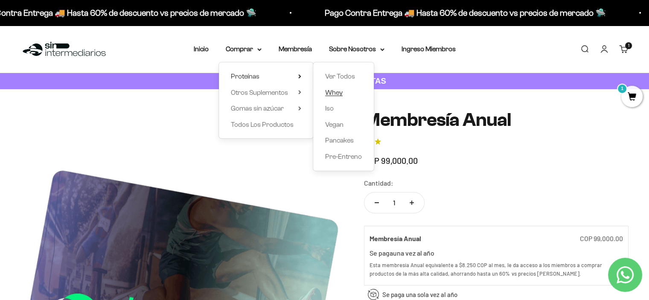
click at [338, 93] on span "Whey" at bounding box center [333, 92] width 17 height 7
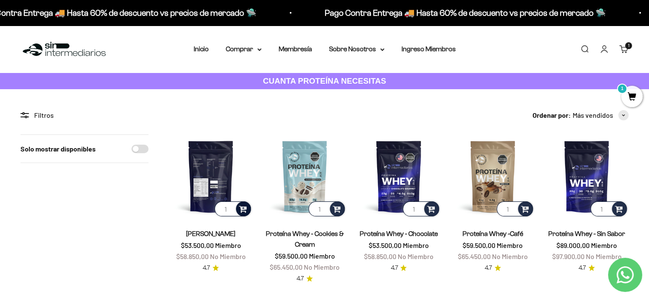
click at [243, 210] on span at bounding box center [243, 208] width 8 height 10
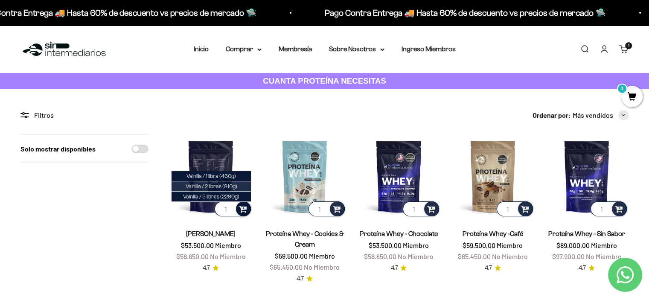
click at [235, 185] on span "Vainilla / 2 libras (910g)" at bounding box center [212, 186] width 52 height 6
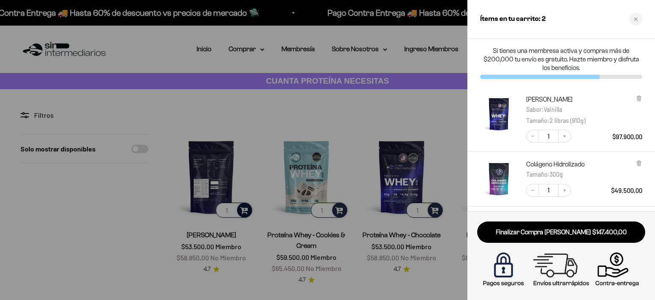
click at [303, 50] on div at bounding box center [327, 150] width 655 height 300
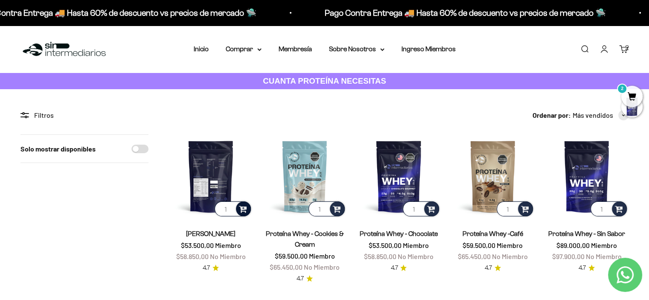
click at [303, 50] on link "Membresía" at bounding box center [294, 48] width 33 height 7
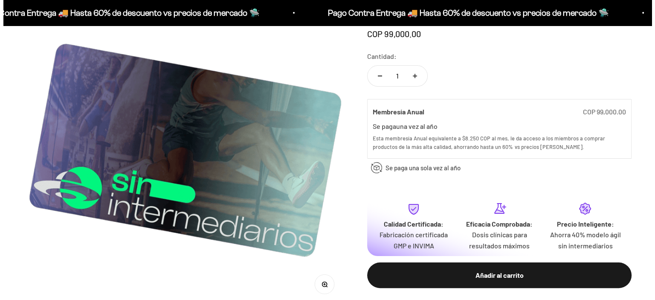
scroll to position [128, 0]
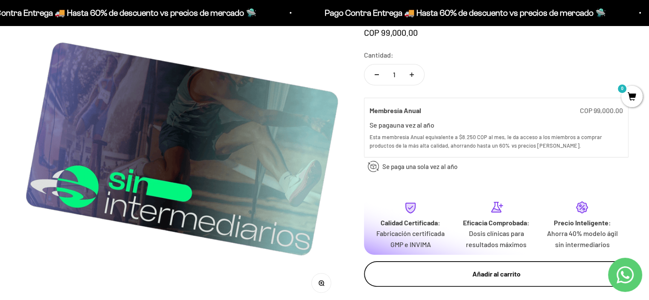
click at [516, 277] on div "Añadir al carrito" at bounding box center [496, 273] width 230 height 11
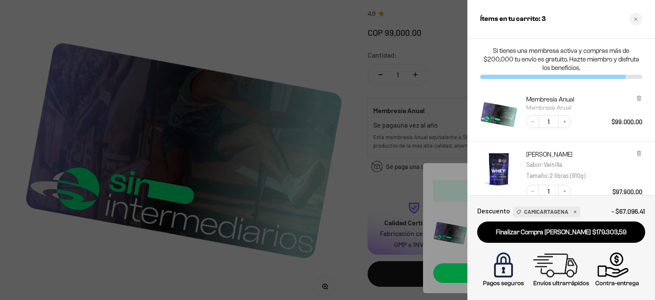
click at [545, 221] on link "Finalizar Compra [PERSON_NAME] $179.303,59" at bounding box center [561, 232] width 168 height 22
